Goal: Task Accomplishment & Management: Use online tool/utility

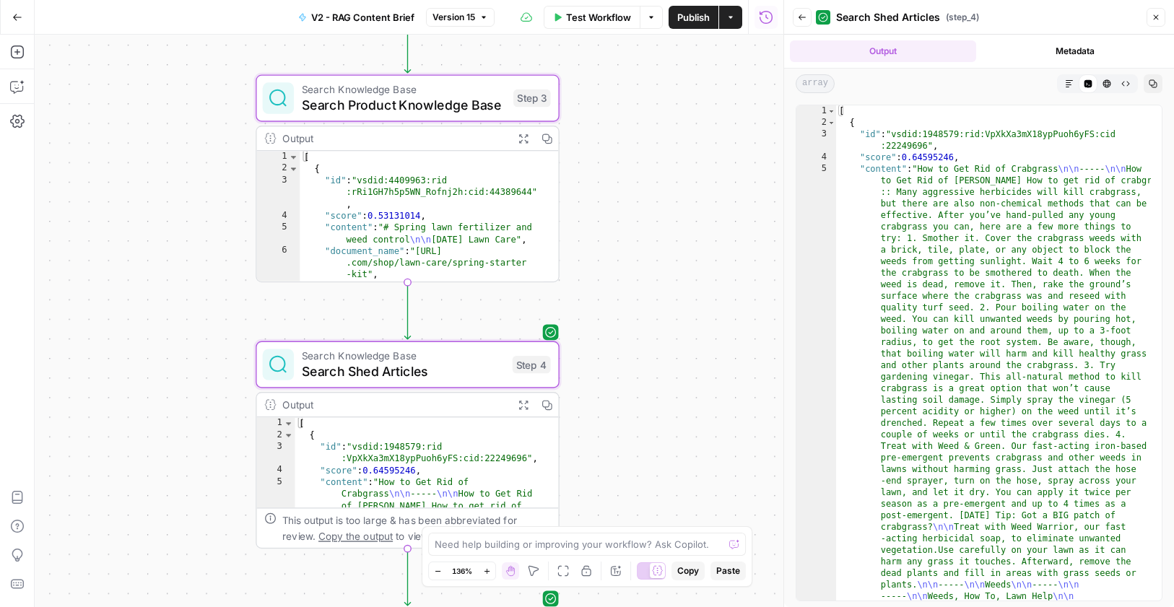
click at [458, 99] on span "Search Product Knowledge Base" at bounding box center [404, 104] width 204 height 19
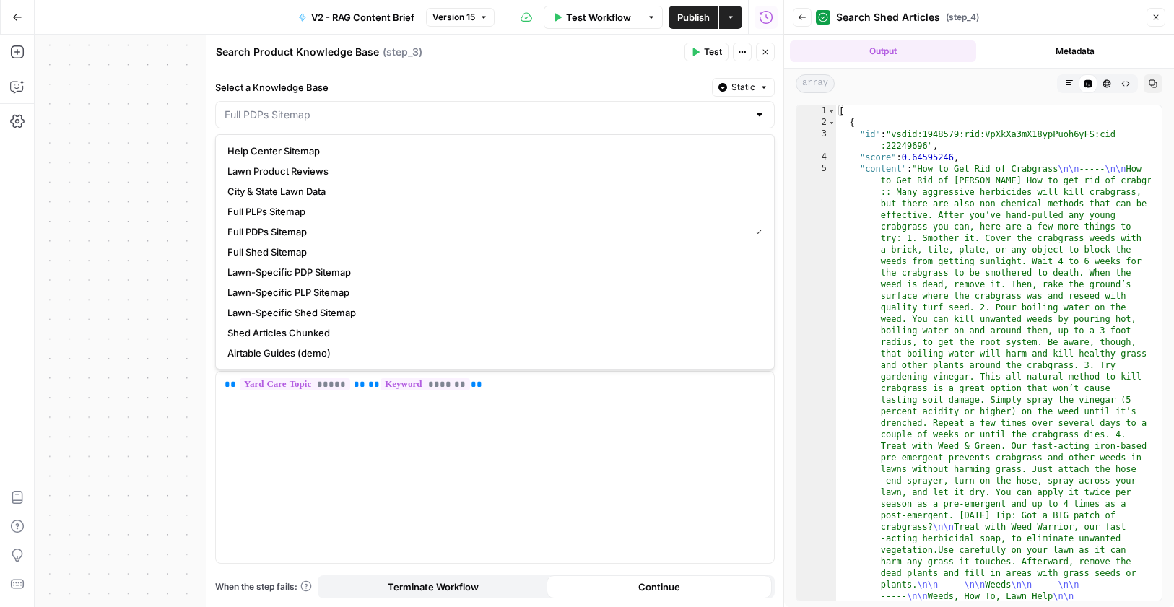
type input "Full PDPs Sitemap"
click at [774, 100] on div "Select a Knowledge Base Static Full PDPs Sitemap Find the Knowledge Base ID in …" at bounding box center [494, 338] width 577 height 538
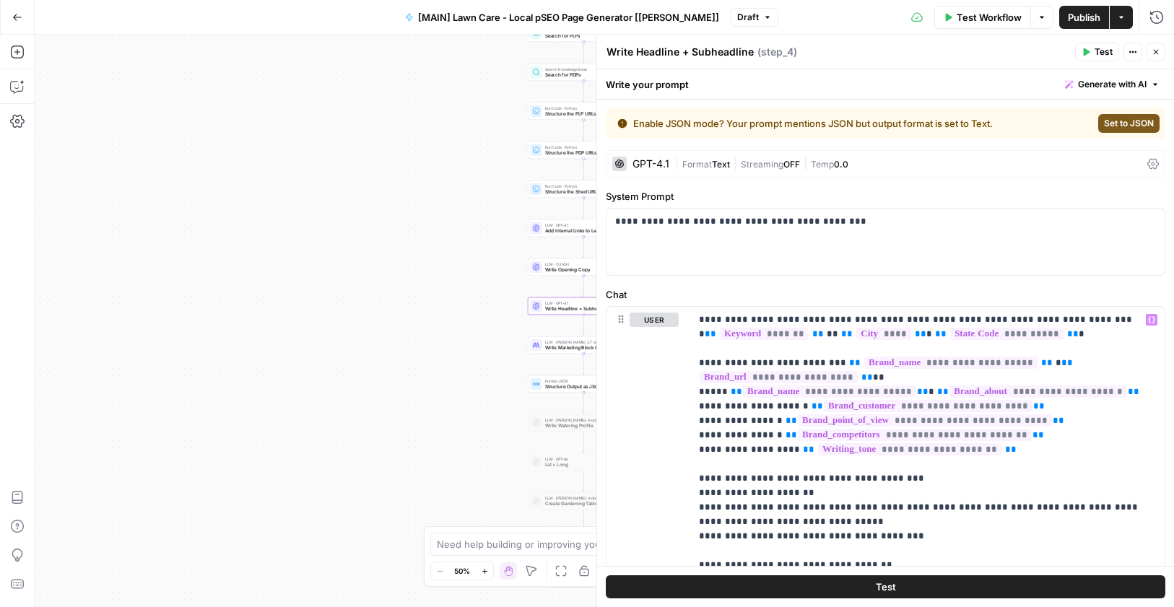
scroll to position [364, 0]
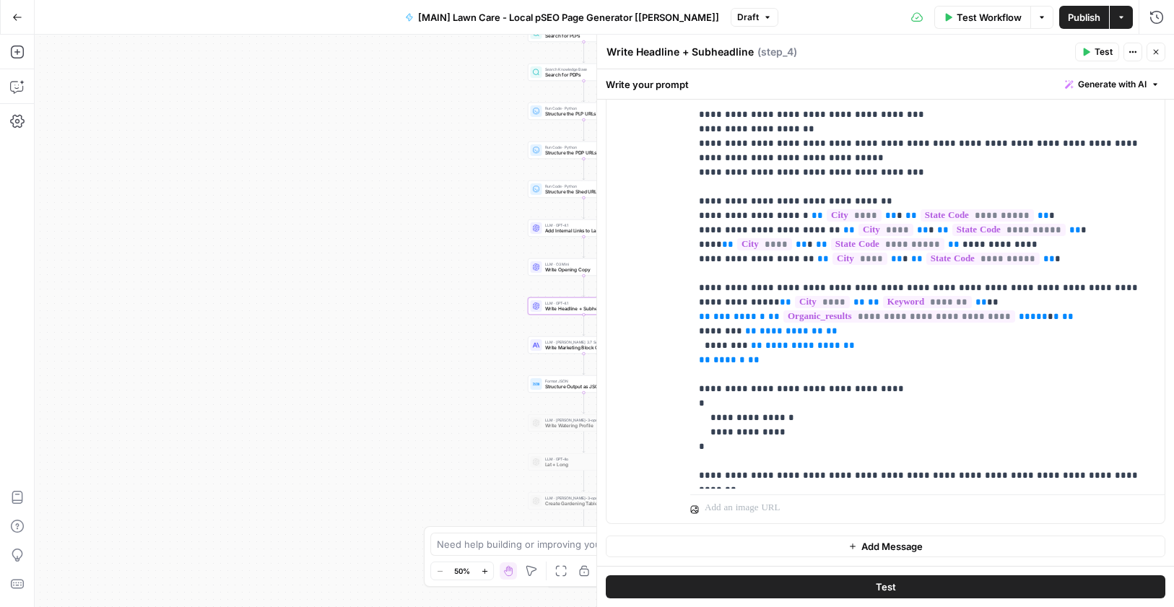
click at [1160, 53] on button "Close" at bounding box center [1155, 52] width 19 height 19
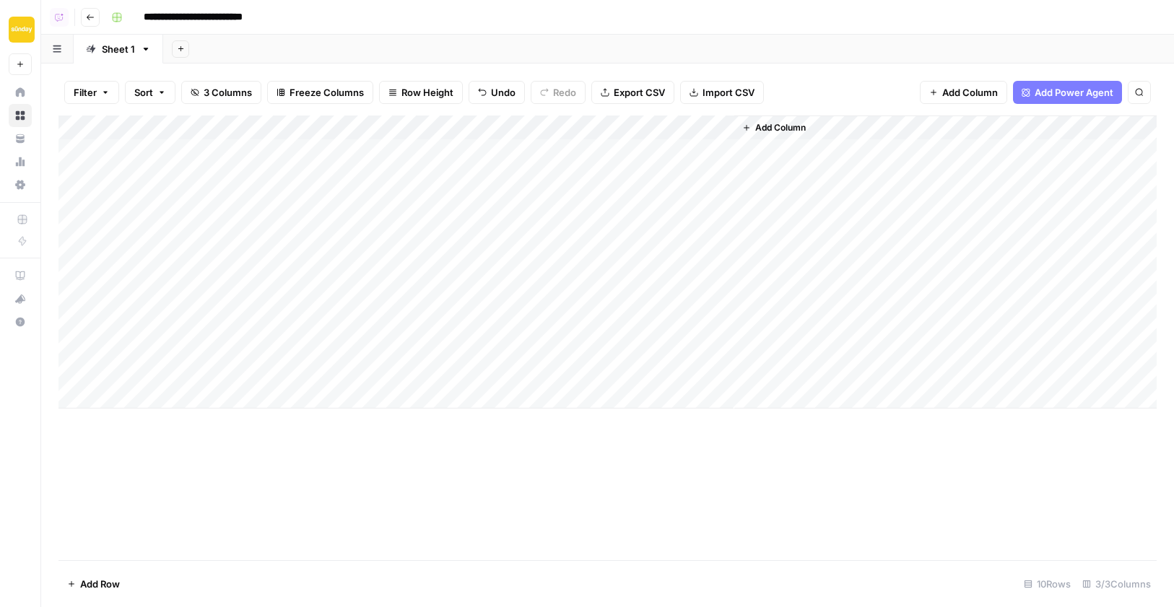
click at [470, 224] on div "Add Column" at bounding box center [607, 261] width 1098 height 293
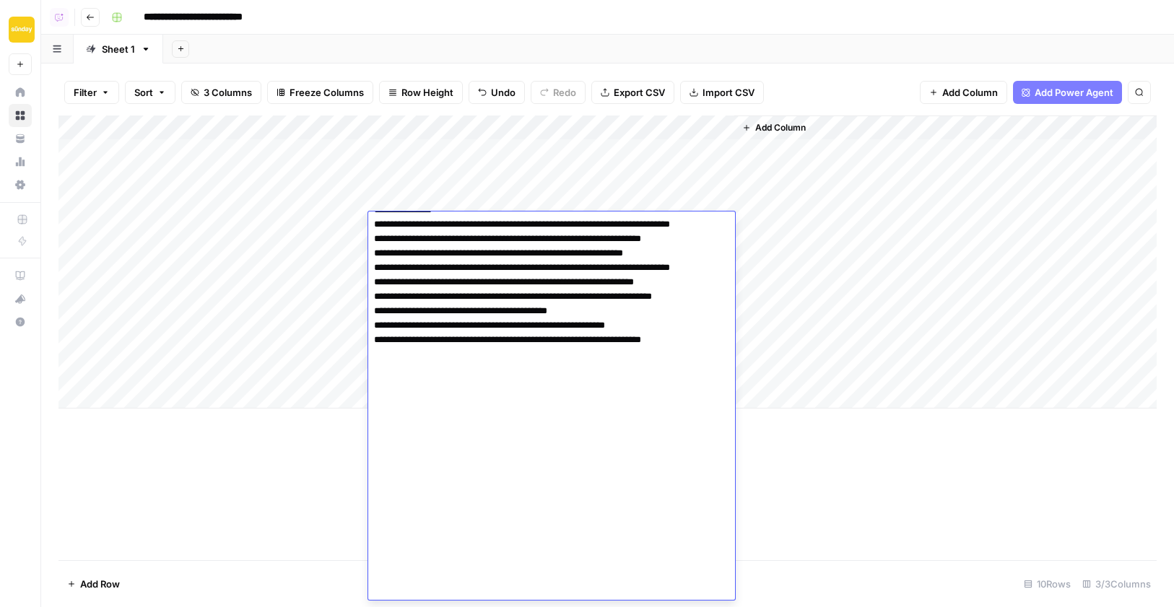
scroll to position [2278, 0]
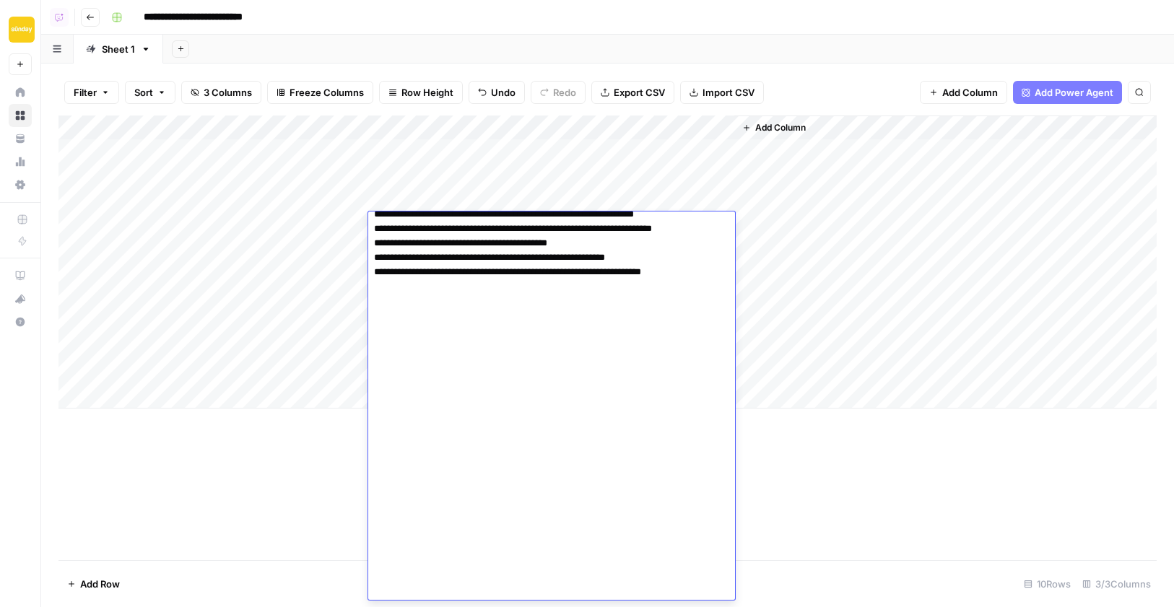
click at [463, 152] on div "Add Column" at bounding box center [607, 261] width 1098 height 293
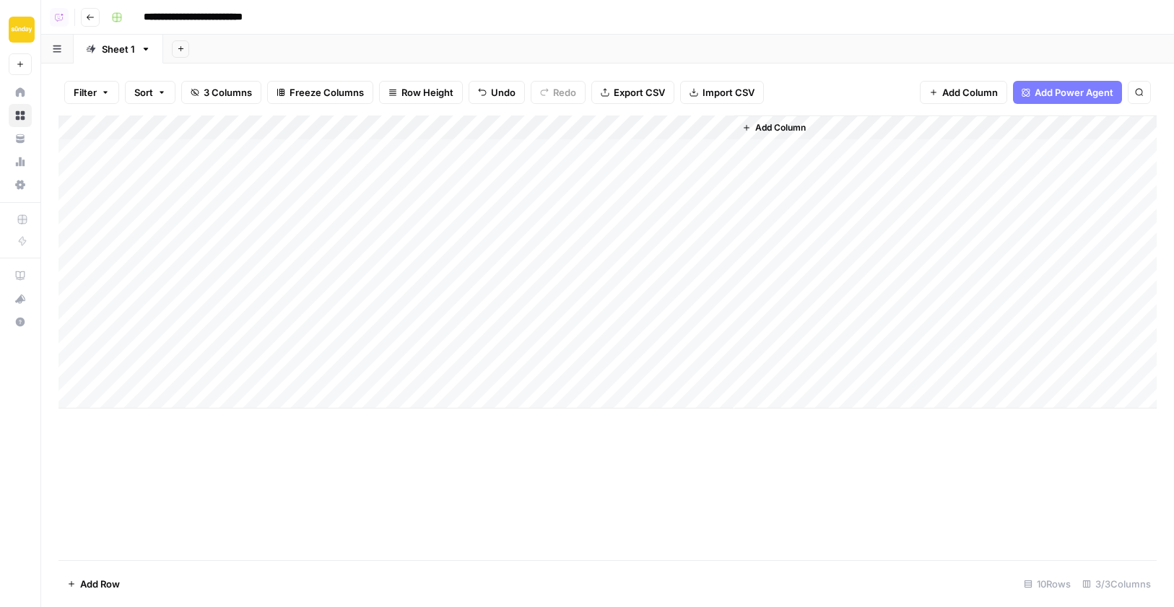
click at [452, 225] on div "Add Column" at bounding box center [607, 261] width 1098 height 293
drag, startPoint x: 435, startPoint y: 250, endPoint x: 439, endPoint y: 368, distance: 117.7
click at [439, 368] on div "Add Column" at bounding box center [607, 261] width 1098 height 293
